Goal: Information Seeking & Learning: Learn about a topic

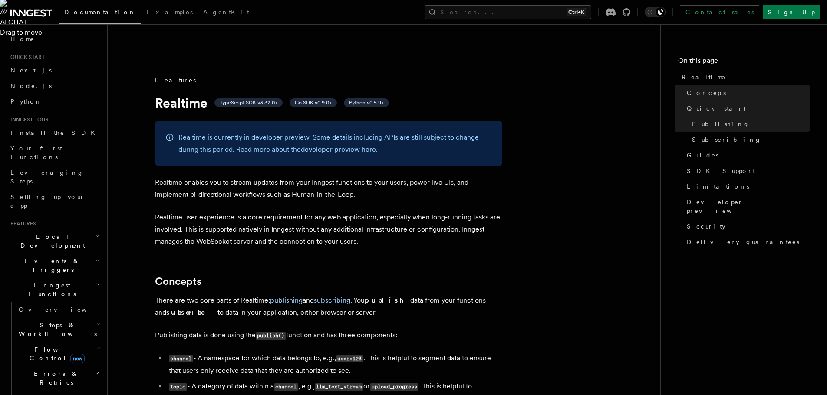
scroll to position [295, 0]
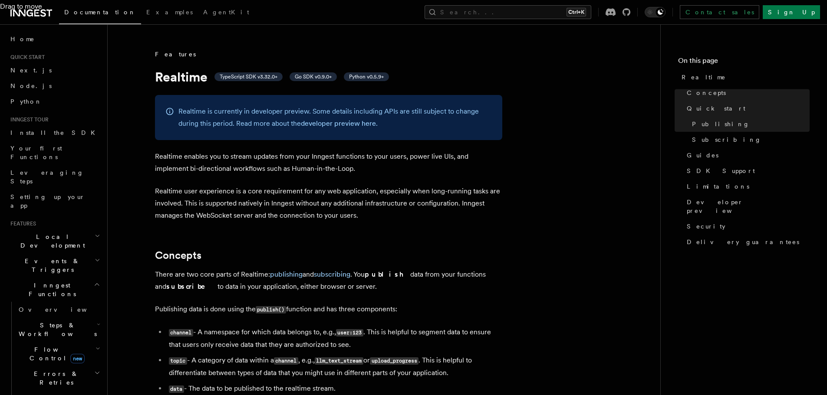
scroll to position [310, 0]
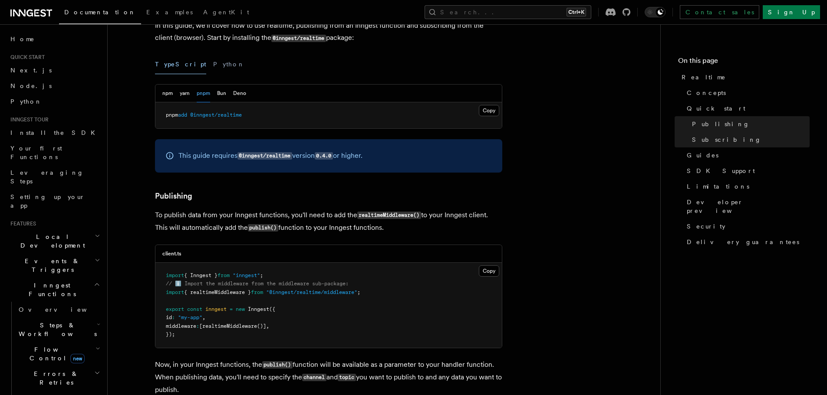
scroll to position [738, 0]
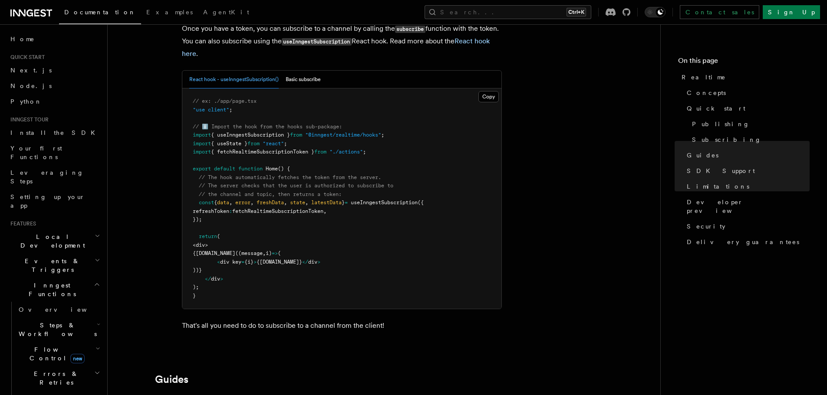
scroll to position [2063, 0]
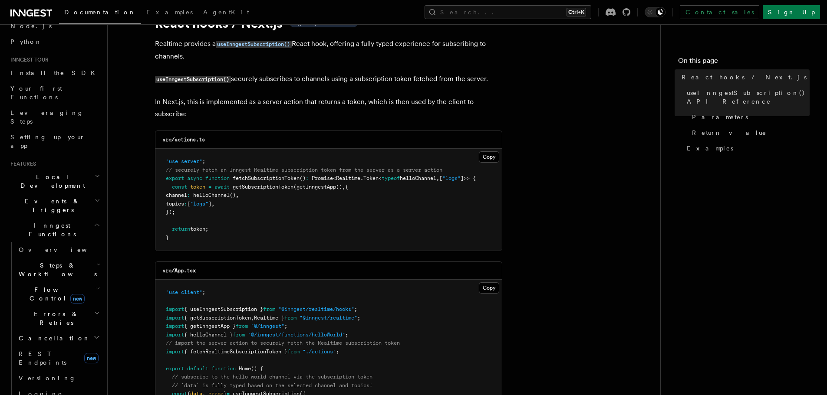
scroll to position [59, 0]
click at [70, 295] on span "new" at bounding box center [77, 300] width 14 height 10
click at [53, 312] on span "Overview" at bounding box center [71, 315] width 89 height 7
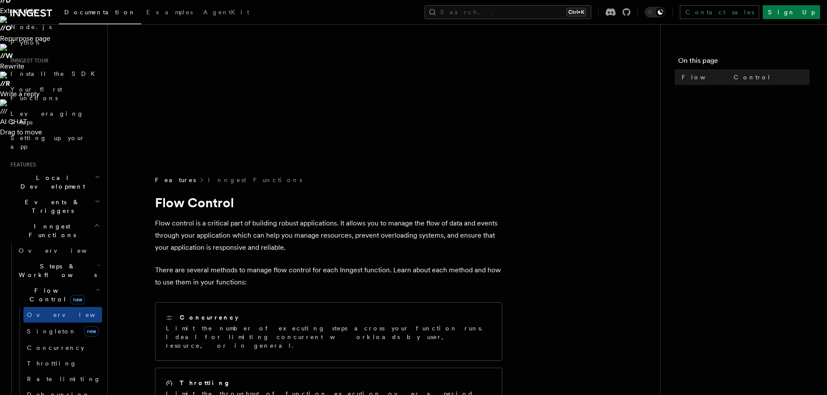
scroll to position [197, 0]
